Goal: Navigation & Orientation: Find specific page/section

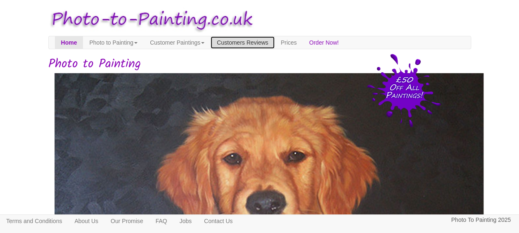
click at [259, 42] on link "Customers Reviews" at bounding box center [243, 42] width 64 height 12
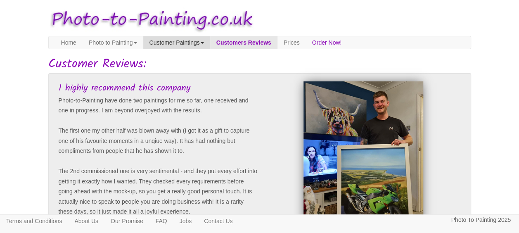
click at [208, 44] on link "Customer Paintings" at bounding box center [176, 42] width 67 height 12
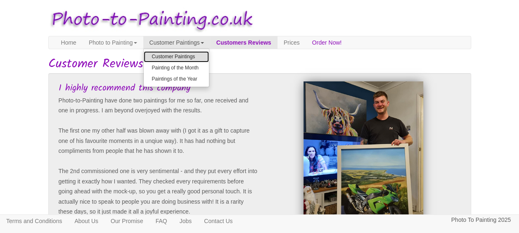
click at [208, 59] on link "Customer Paintings" at bounding box center [176, 56] width 65 height 11
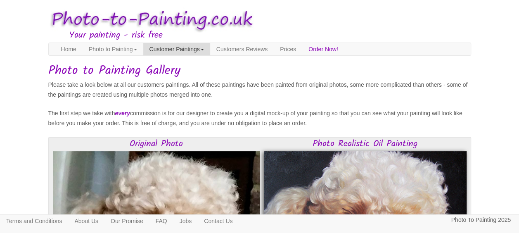
click at [210, 50] on link "Customer Paintings" at bounding box center [176, 49] width 67 height 12
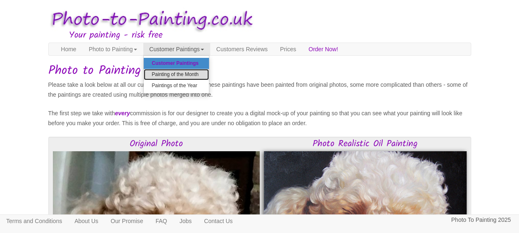
click at [206, 74] on link "Painting of the Month" at bounding box center [176, 74] width 65 height 11
